Goal: Information Seeking & Learning: Learn about a topic

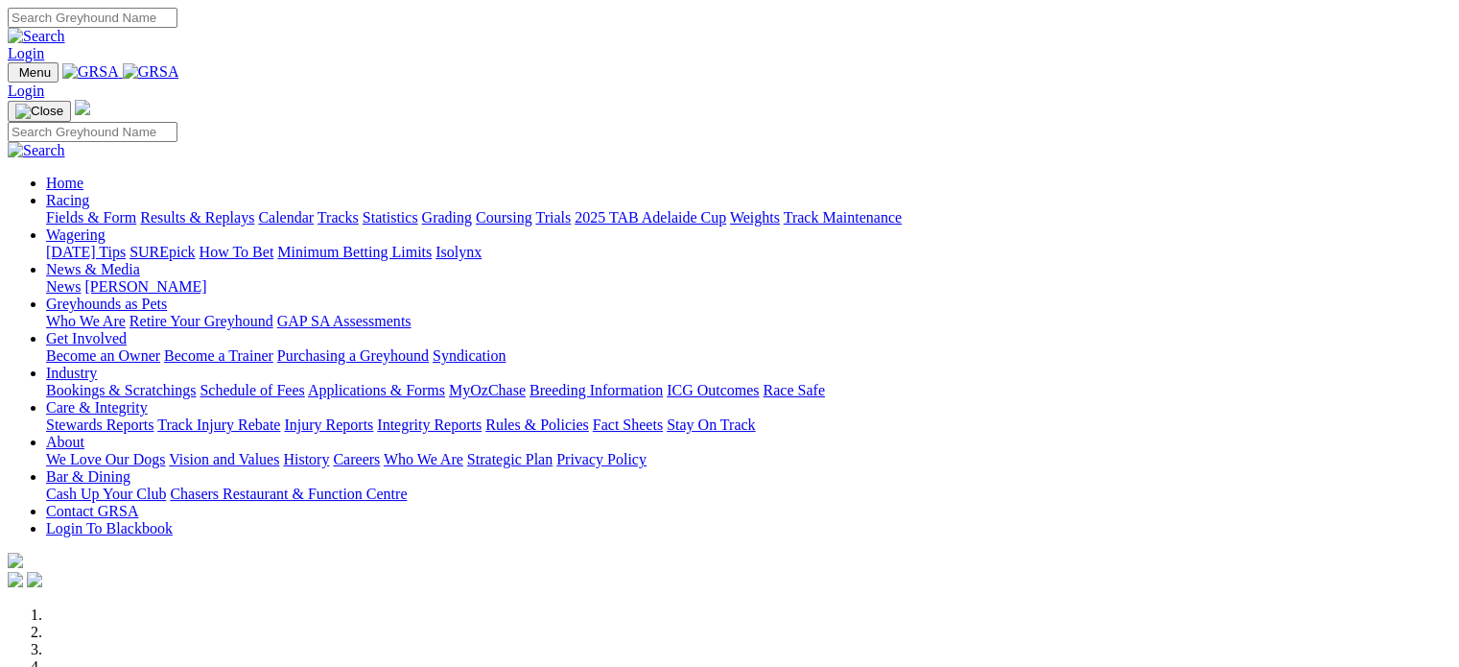
click at [44, 45] on link "Login" at bounding box center [26, 53] width 36 height 16
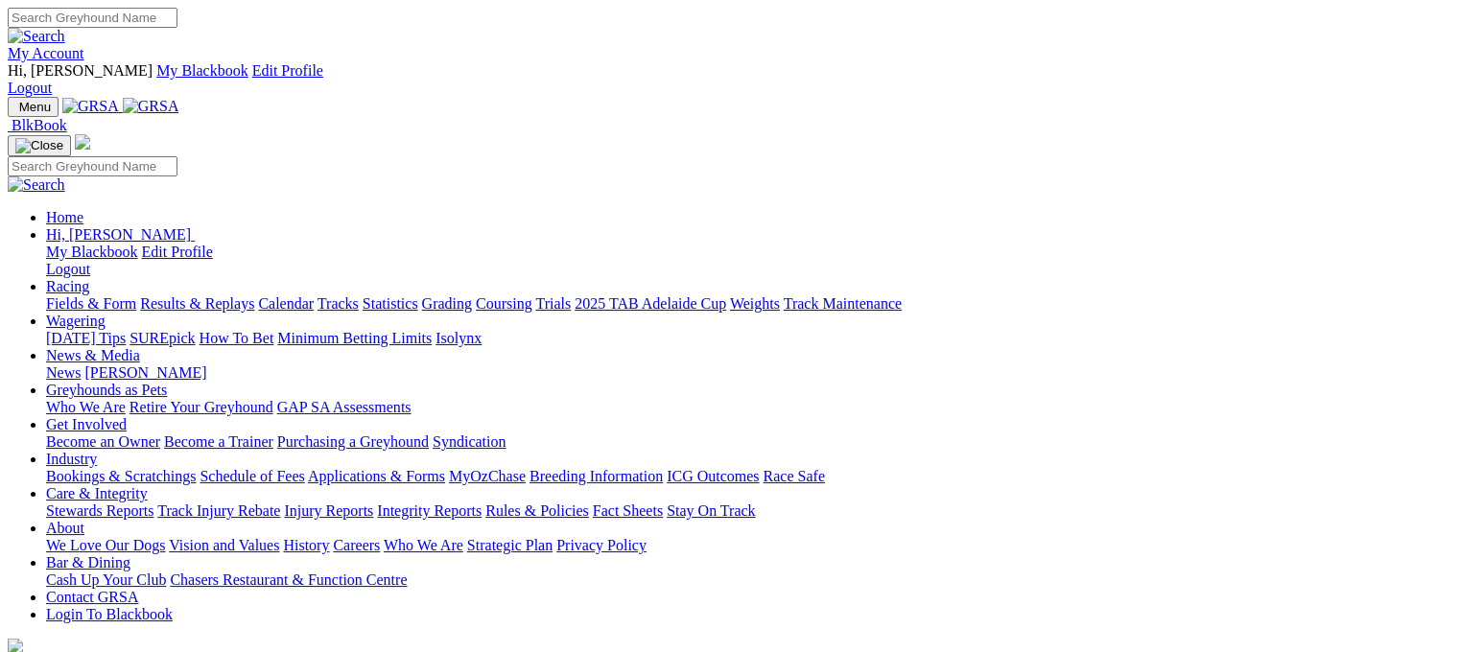
click at [72, 295] on link "Fields & Form" at bounding box center [91, 303] width 90 height 16
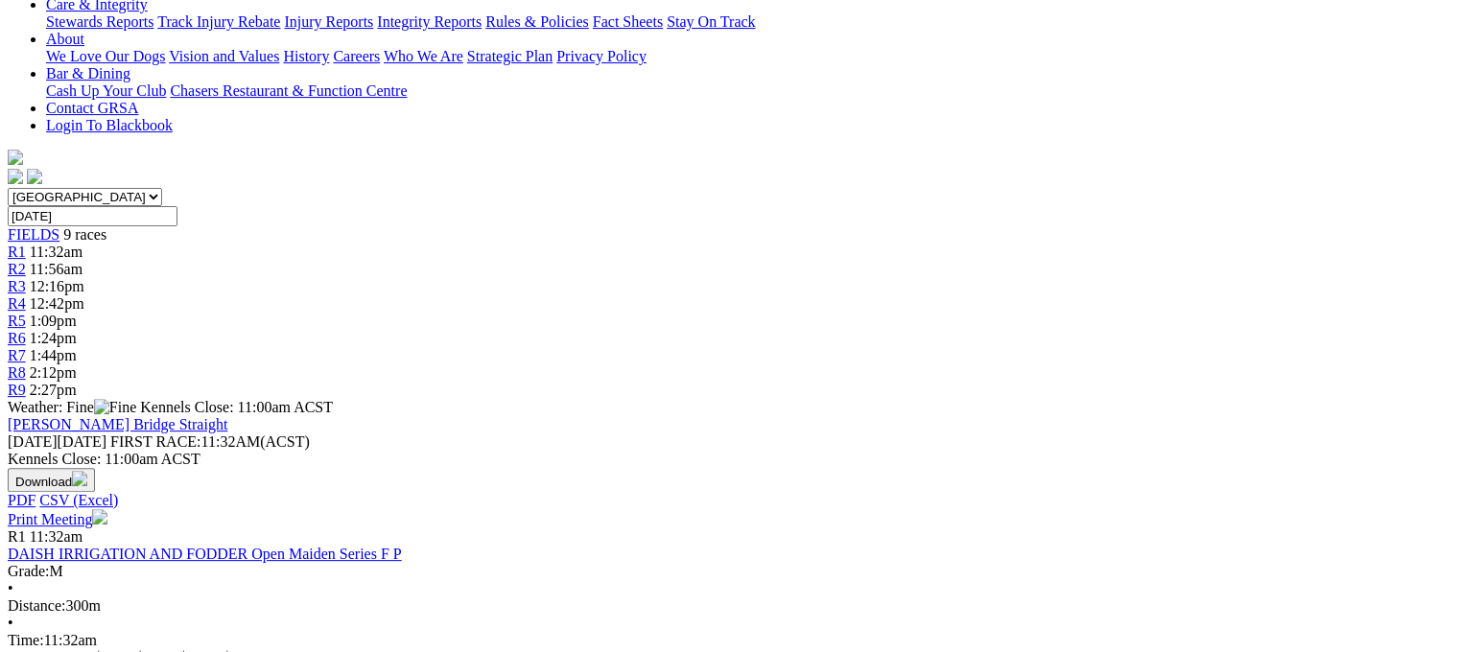
scroll to position [959, 0]
